Goal: Find contact information: Find contact information

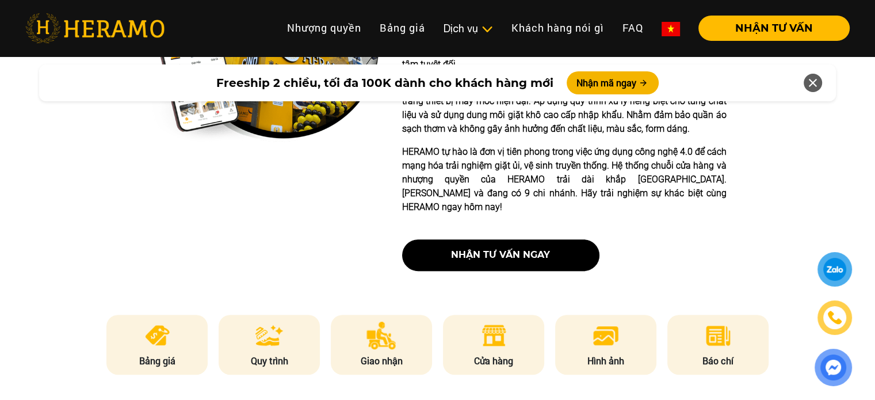
scroll to position [403, 0]
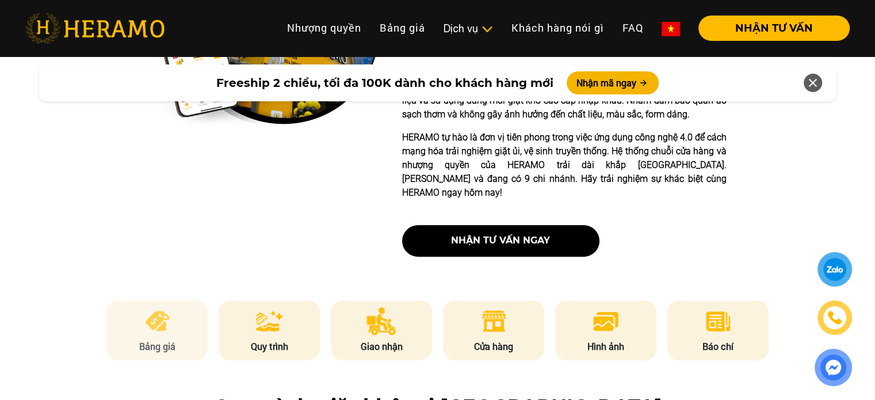
click at [162, 307] on img at bounding box center [157, 321] width 28 height 28
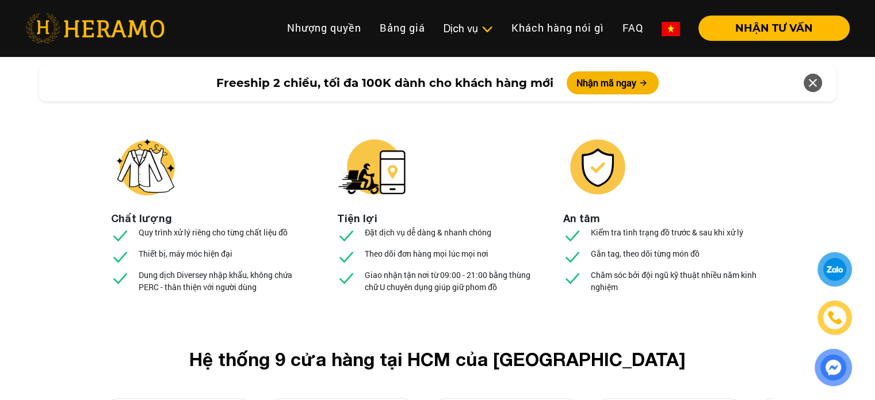
scroll to position [4612, 0]
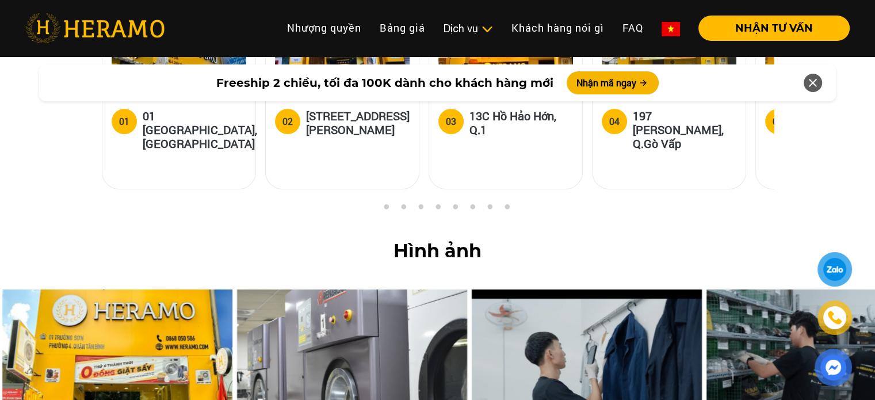
click at [831, 259] on div at bounding box center [834, 269] width 23 height 23
click at [829, 322] on img at bounding box center [834, 317] width 13 height 13
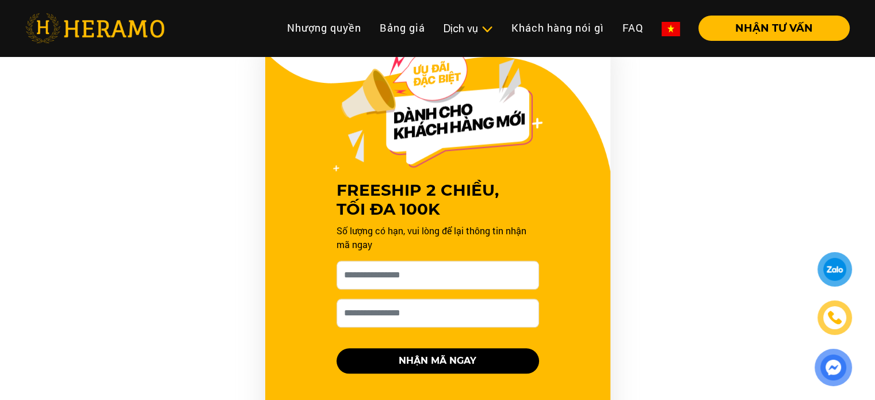
scroll to position [988, 0]
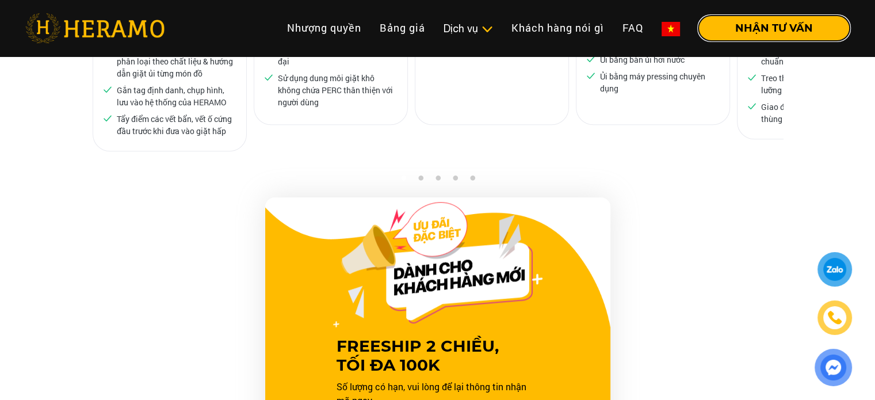
click at [748, 32] on button "NHẬN TƯ VẤN" at bounding box center [773, 28] width 151 height 25
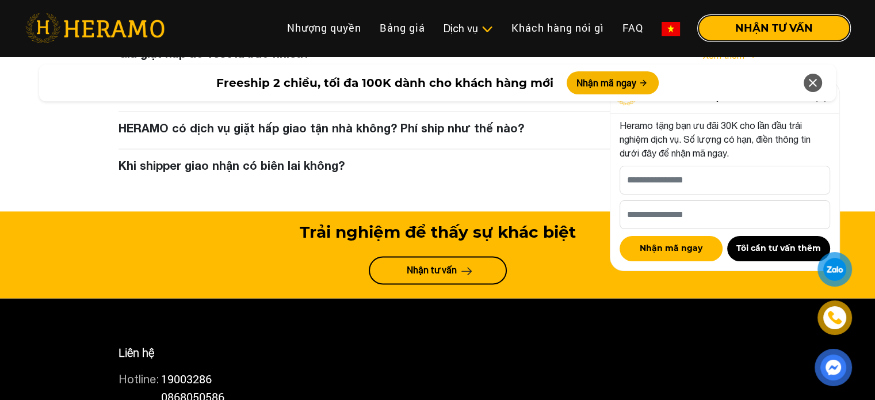
scroll to position [6071, 0]
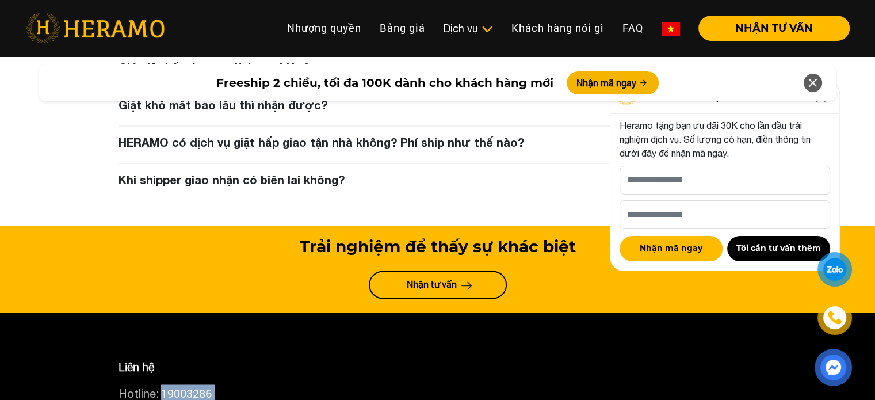
drag, startPoint x: 162, startPoint y: 272, endPoint x: 240, endPoint y: 293, distance: 81.2
copy div "19003286 Hotline: 0868050586"
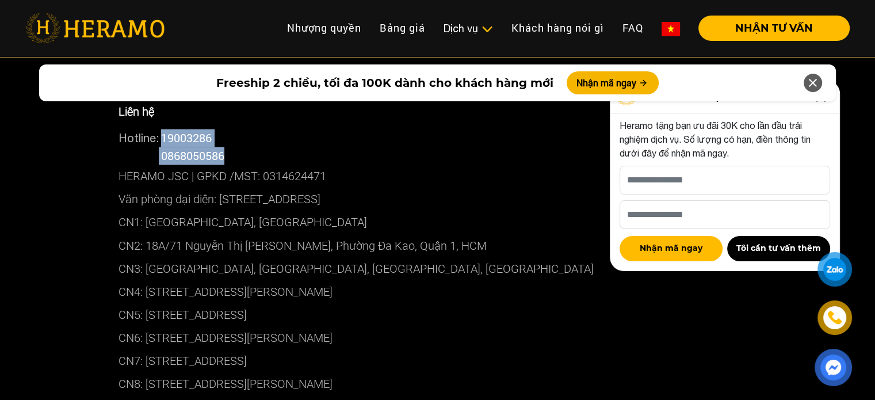
scroll to position [6205, 0]
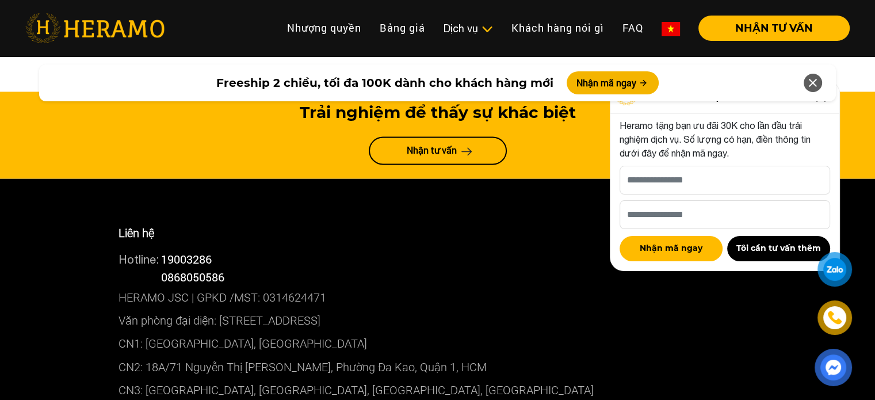
click at [196, 286] on p "HERAMO JSC | GPKD /MST: 0314624471" at bounding box center [437, 297] width 638 height 23
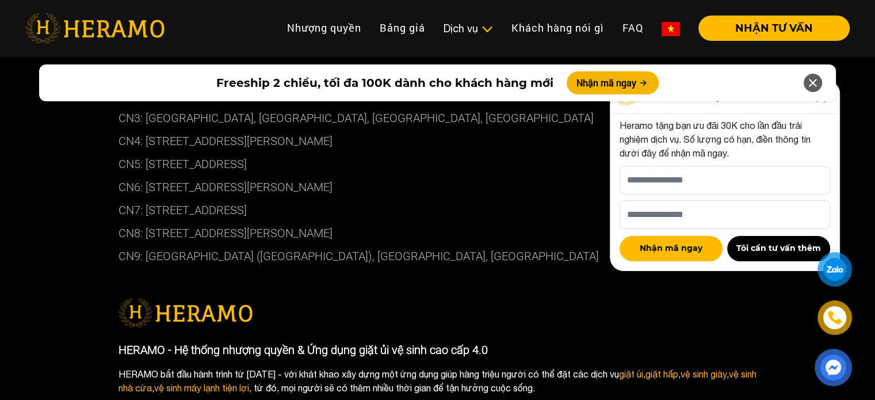
scroll to position [6474, 0]
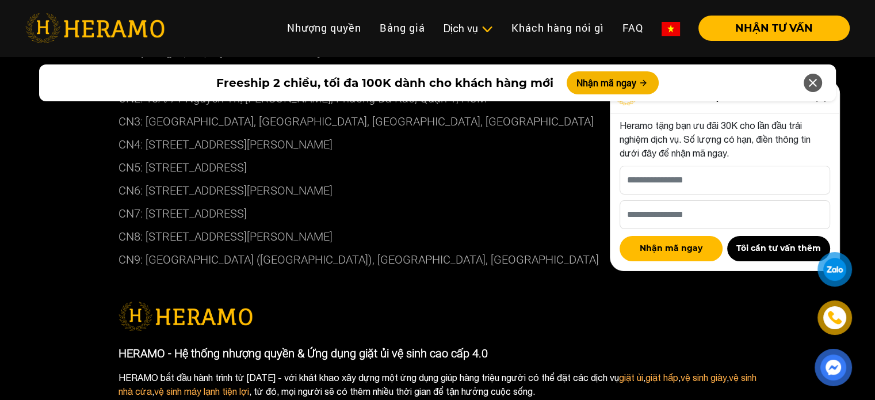
drag, startPoint x: 121, startPoint y: 231, endPoint x: 498, endPoint y: 234, distance: 376.8
click at [485, 344] on p "HERAMO - Hệ thống nhượng quyền & Ứng dụng giặt ủi vệ sinh cao cấp 4.0" at bounding box center [437, 352] width 638 height 17
copy p "HERAMO - Hệ thống nhượng quyền & Ứng dụng giặt ủi vệ sinh cao cấp 4.0"
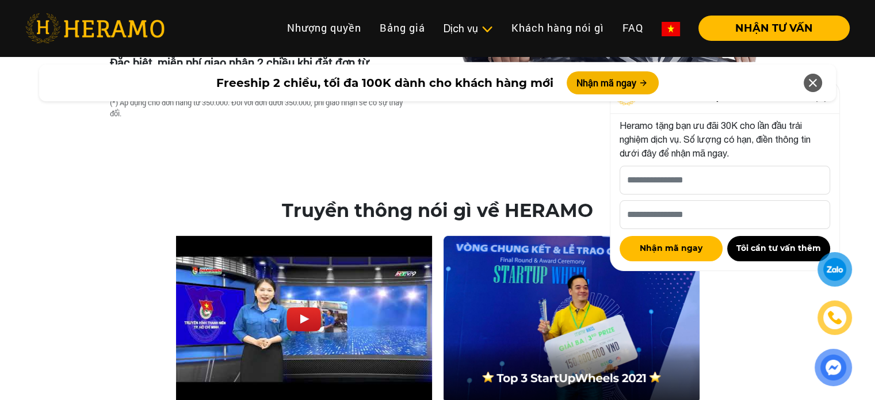
scroll to position [3790, 0]
